Goal: Check status: Check status

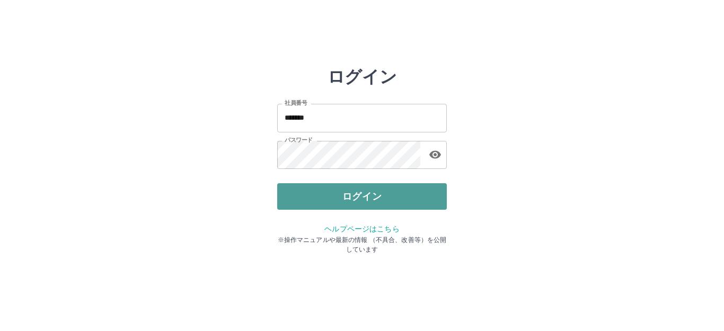
click at [389, 193] on button "ログイン" at bounding box center [362, 196] width 170 height 27
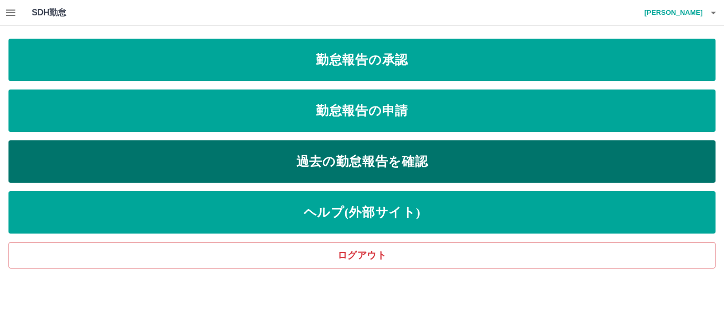
click at [295, 162] on link "過去の勤怠報告を確認" at bounding box center [361, 162] width 707 height 42
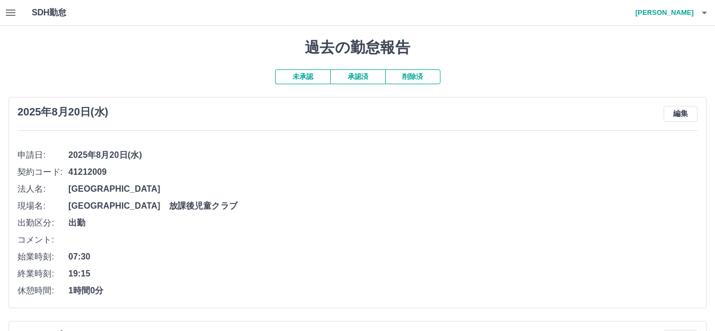
click at [346, 80] on button "承認済" at bounding box center [357, 76] width 55 height 15
click at [313, 75] on button "未承認" at bounding box center [302, 76] width 55 height 15
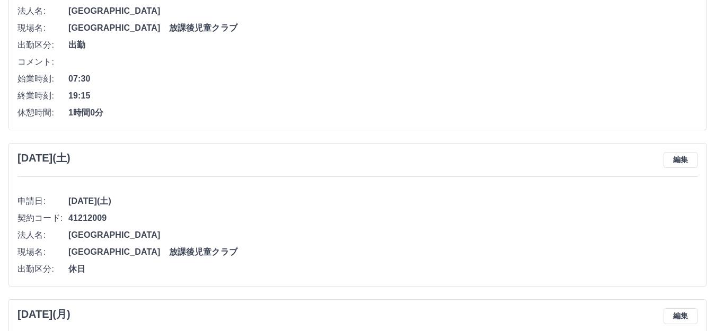
scroll to position [159, 0]
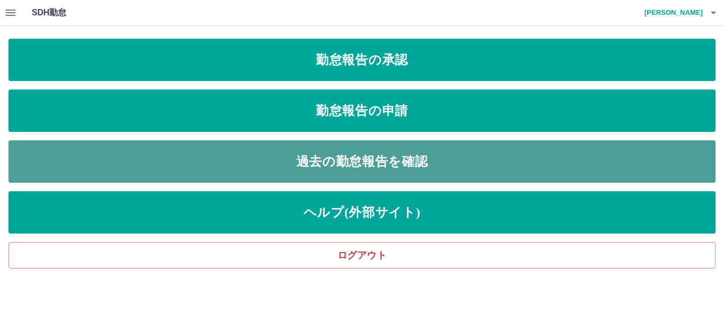
click at [352, 160] on link "過去の勤怠報告を確認" at bounding box center [361, 162] width 707 height 42
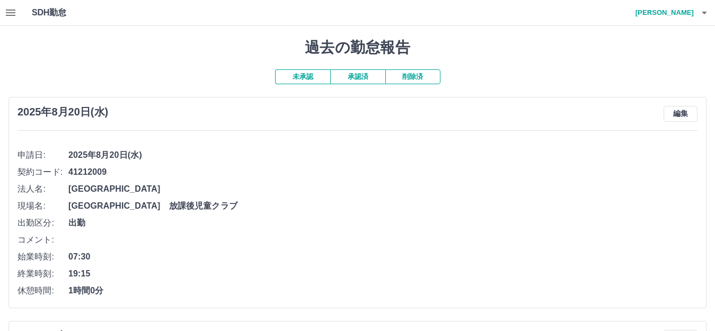
click at [367, 72] on button "承認済" at bounding box center [357, 76] width 55 height 15
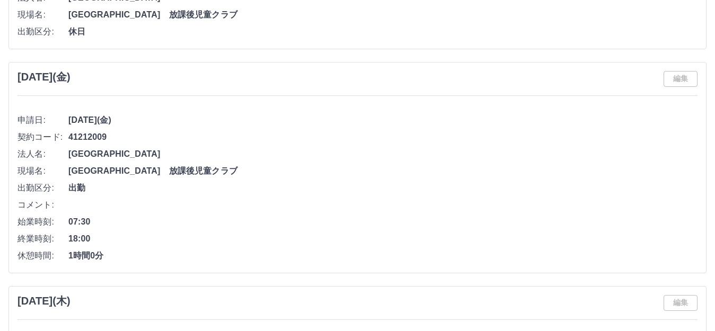
scroll to position [3870, 0]
